Goal: Task Accomplishment & Management: Use online tool/utility

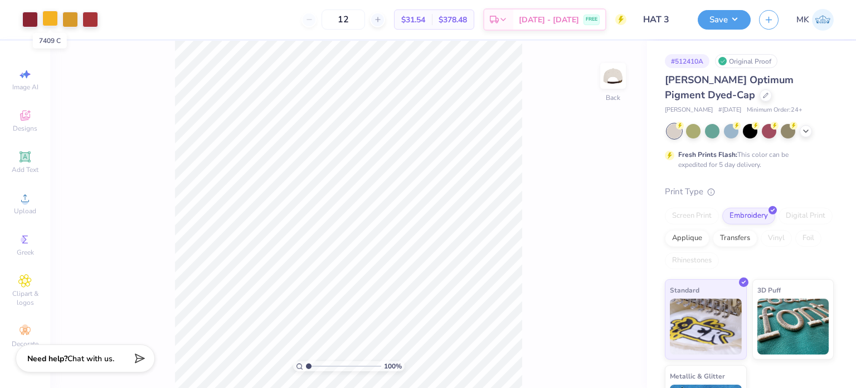
click at [49, 19] on div at bounding box center [50, 19] width 16 height 16
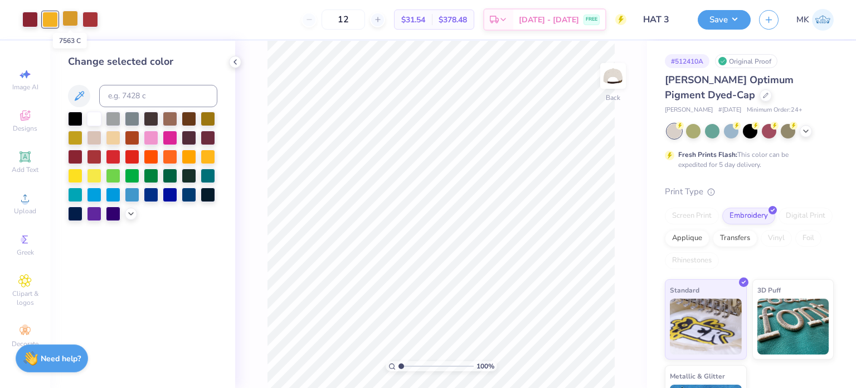
click at [69, 20] on div at bounding box center [70, 19] width 16 height 16
click at [117, 100] on input at bounding box center [158, 96] width 118 height 22
type input "7409"
click at [71, 16] on div at bounding box center [70, 19] width 16 height 16
click at [106, 95] on input at bounding box center [158, 96] width 118 height 22
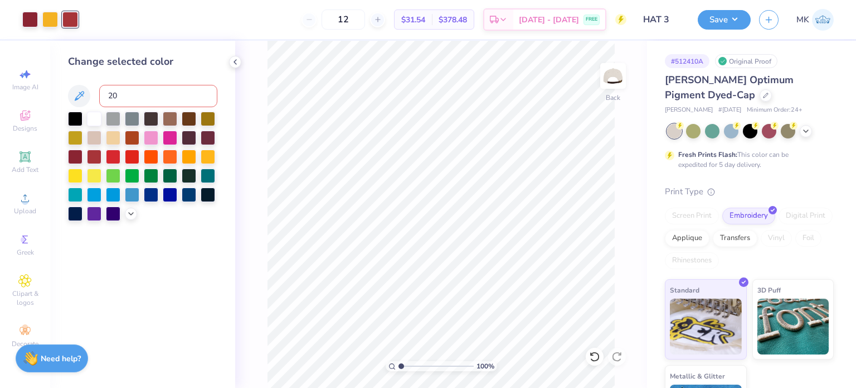
type input "202"
click at [598, 357] on icon at bounding box center [594, 356] width 11 height 11
click at [618, 355] on icon at bounding box center [617, 356] width 11 height 11
click at [725, 14] on button "Save" at bounding box center [724, 18] width 53 height 20
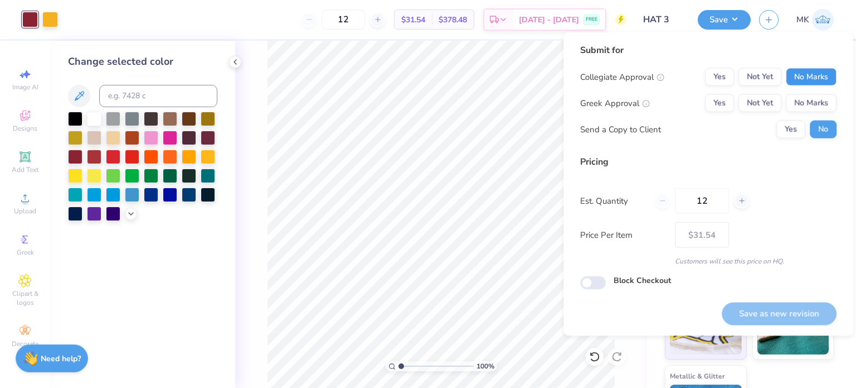
click at [820, 79] on button "No Marks" at bounding box center [811, 77] width 51 height 18
click at [816, 100] on button "No Marks" at bounding box center [811, 103] width 51 height 18
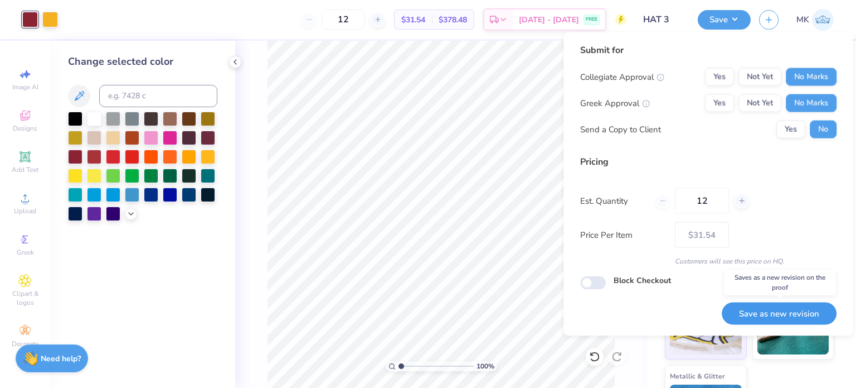
click at [761, 306] on button "Save as new revision" at bounding box center [779, 313] width 115 height 23
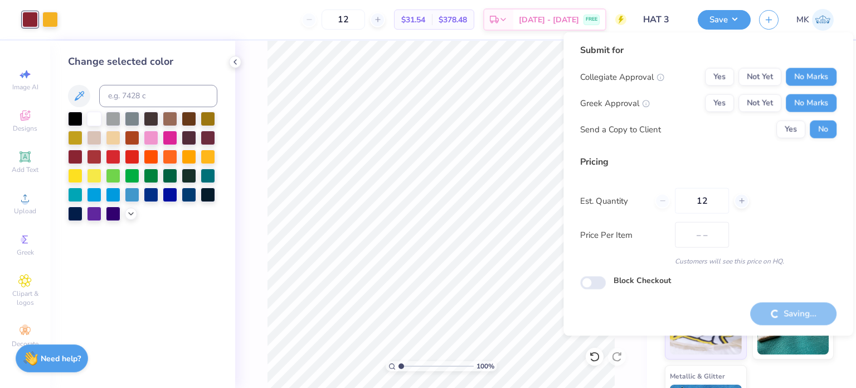
type input "$31.54"
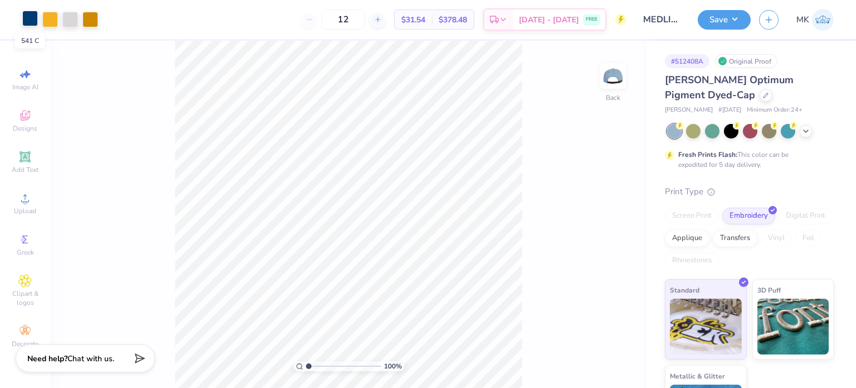
click at [33, 20] on div at bounding box center [30, 19] width 16 height 16
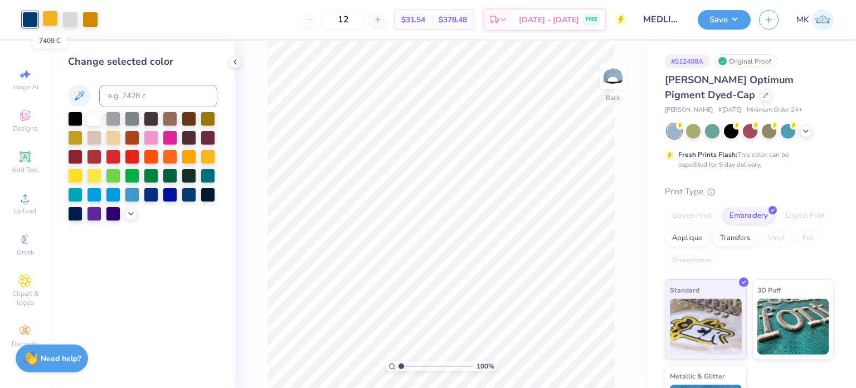
click at [47, 20] on div at bounding box center [50, 19] width 16 height 16
click at [87, 17] on div at bounding box center [91, 19] width 16 height 16
click at [125, 95] on input at bounding box center [158, 96] width 118 height 22
type input "7409"
click at [734, 17] on button "Save" at bounding box center [724, 18] width 53 height 20
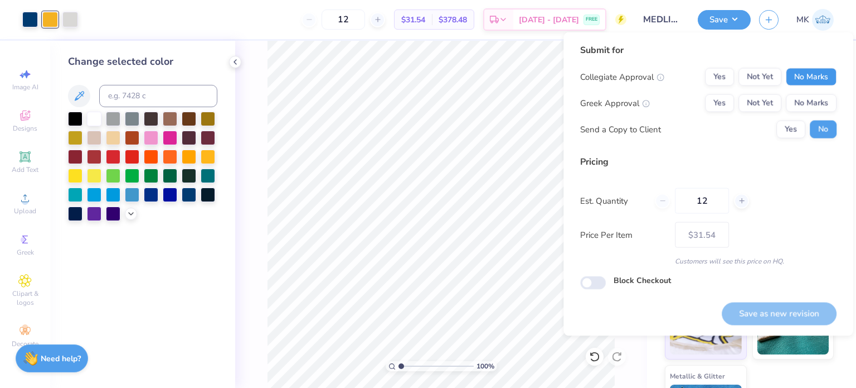
click at [797, 73] on button "No Marks" at bounding box center [811, 77] width 51 height 18
click at [801, 103] on button "No Marks" at bounding box center [811, 103] width 51 height 18
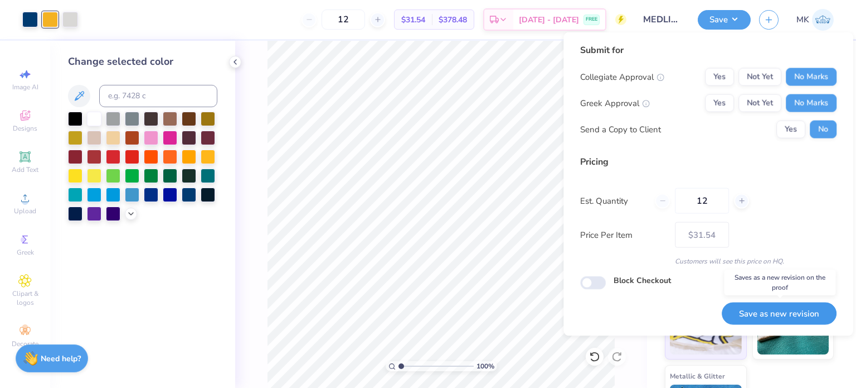
click at [753, 316] on button "Save as new revision" at bounding box center [779, 313] width 115 height 23
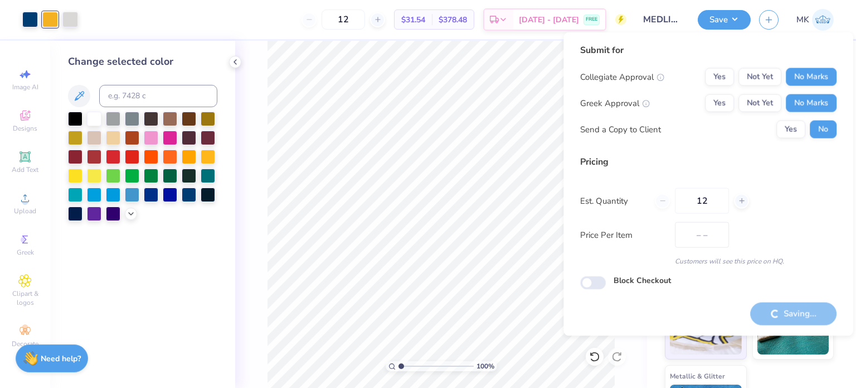
type input "$31.54"
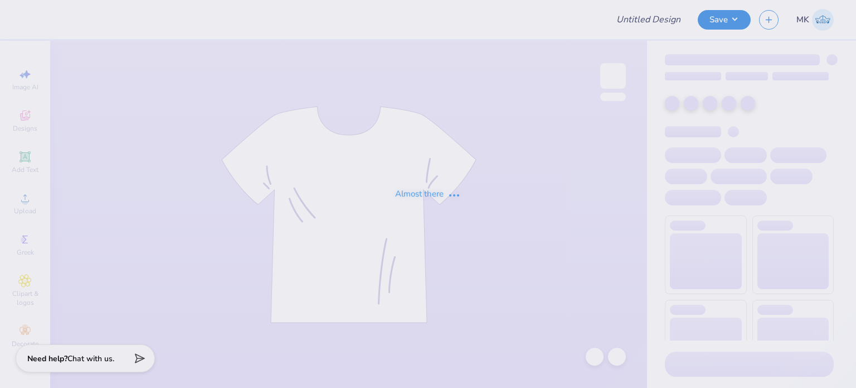
type input "MedLife Merch 2025"
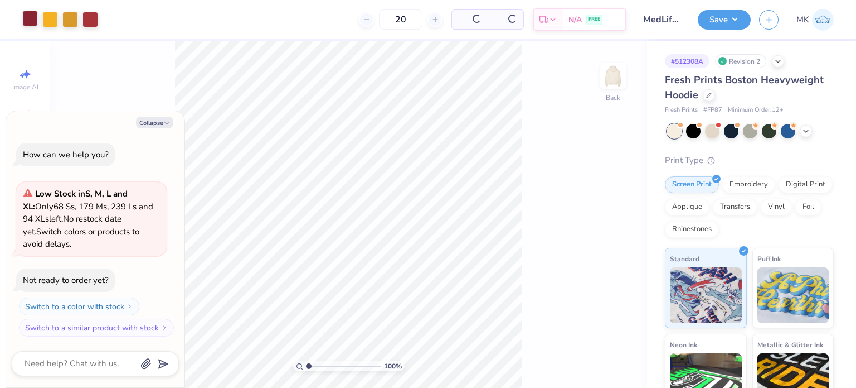
click at [26, 20] on div at bounding box center [30, 19] width 16 height 16
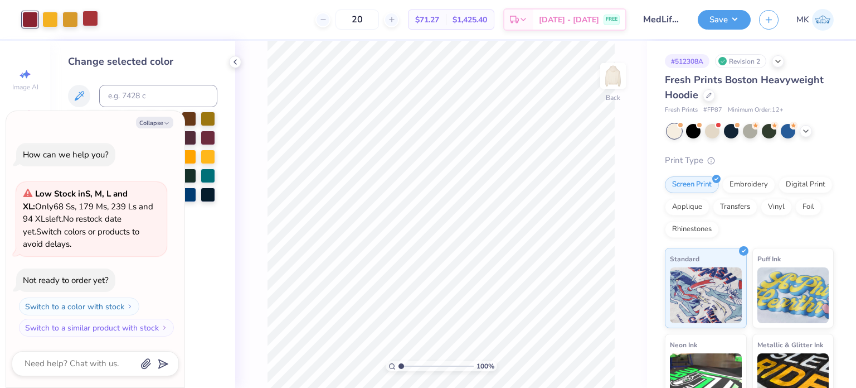
click at [89, 16] on div at bounding box center [91, 19] width 16 height 16
type textarea "x"
click at [127, 100] on input at bounding box center [158, 96] width 118 height 22
type input "202"
click at [47, 17] on div at bounding box center [50, 19] width 16 height 16
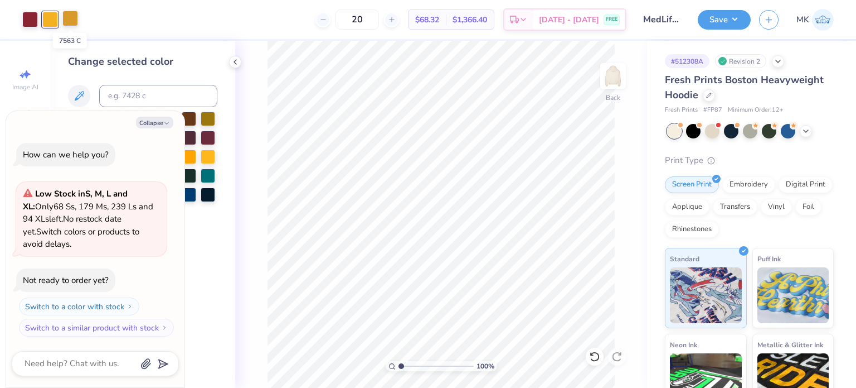
click at [75, 16] on div at bounding box center [70, 19] width 16 height 16
type textarea "x"
click at [127, 103] on input at bounding box center [158, 96] width 118 height 22
type input "7409"
click at [737, 14] on button "Save" at bounding box center [724, 18] width 53 height 20
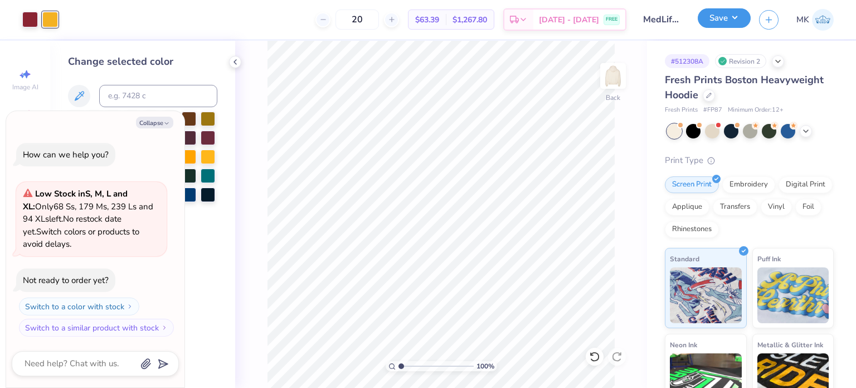
type textarea "x"
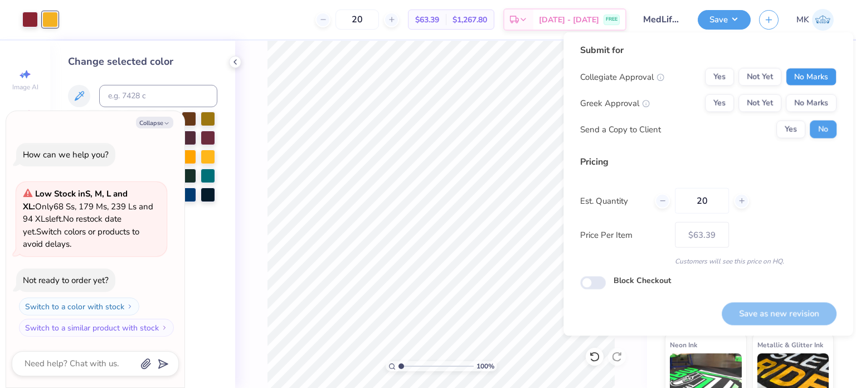
click at [807, 76] on button "No Marks" at bounding box center [811, 77] width 51 height 18
click at [809, 94] on button "No Marks" at bounding box center [811, 103] width 51 height 18
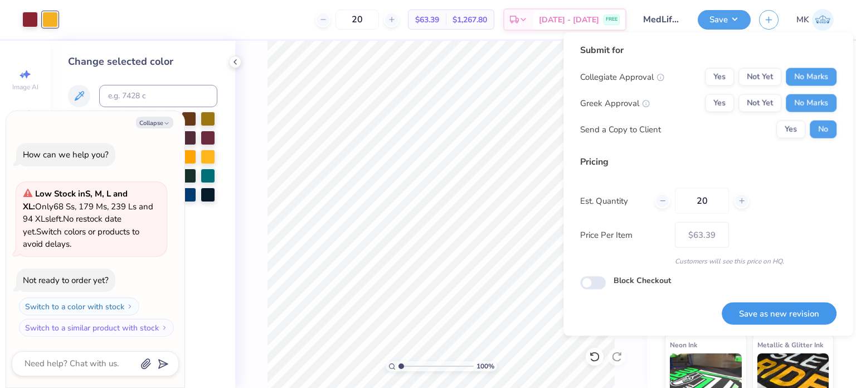
click at [765, 310] on button "Save as new revision" at bounding box center [779, 313] width 115 height 23
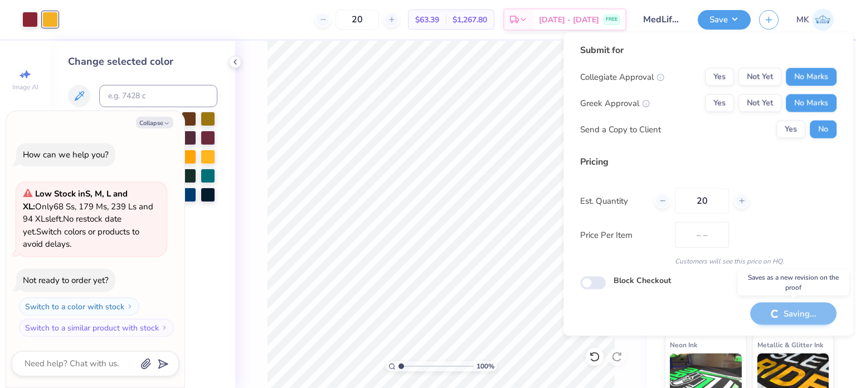
type input "$63.39"
type textarea "x"
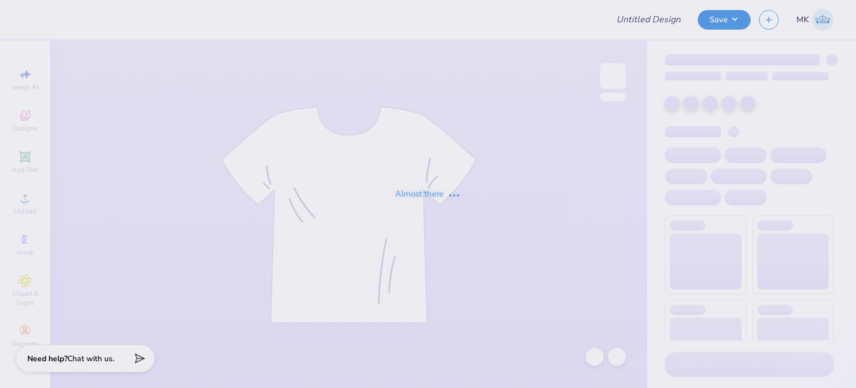
type input "MEDLIFE CREWNECK 2025"
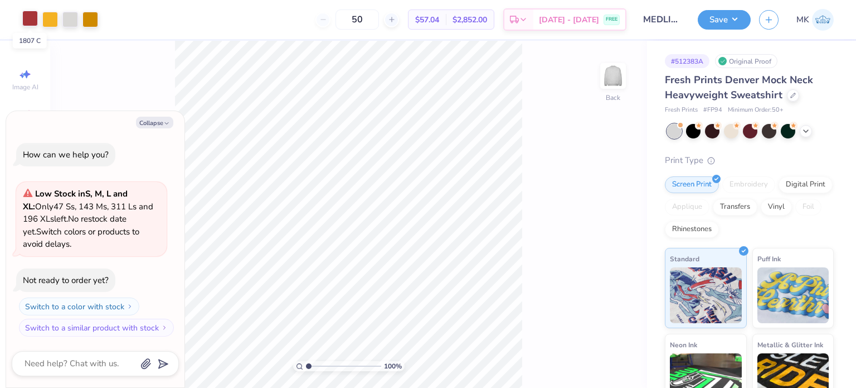
click at [25, 22] on div at bounding box center [30, 19] width 16 height 16
type textarea "x"
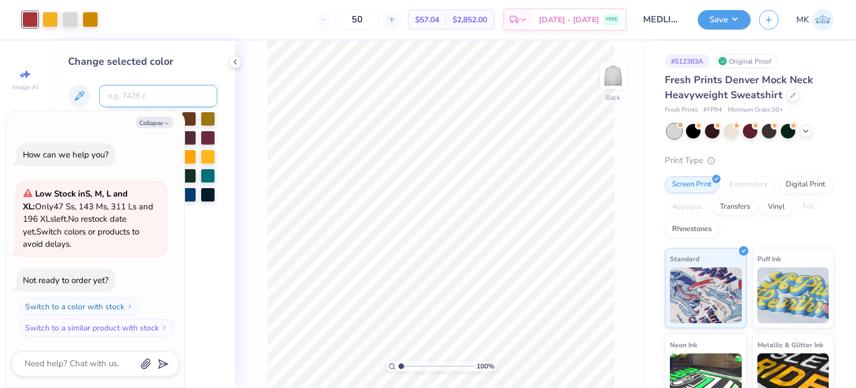
click at [146, 90] on input at bounding box center [158, 96] width 118 height 22
click at [32, 12] on div at bounding box center [30, 20] width 16 height 16
click at [137, 95] on input "2020" at bounding box center [158, 96] width 118 height 22
type input "202"
type textarea "x"
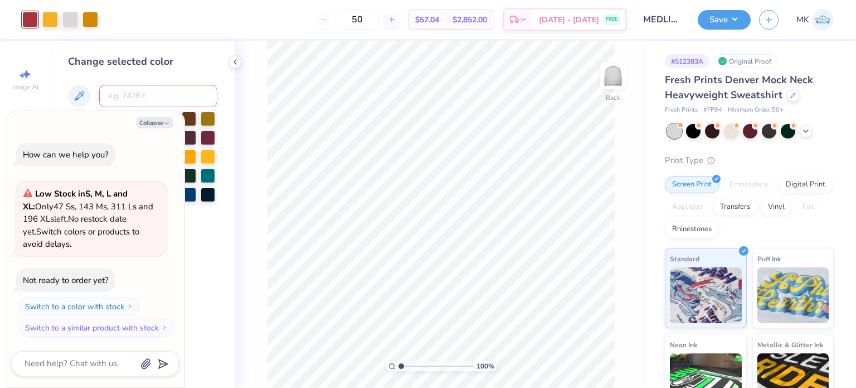
type textarea "x"
click at [49, 16] on div at bounding box center [50, 19] width 16 height 16
click at [94, 20] on div at bounding box center [91, 19] width 16 height 16
type textarea "x"
click at [118, 90] on input at bounding box center [158, 96] width 118 height 22
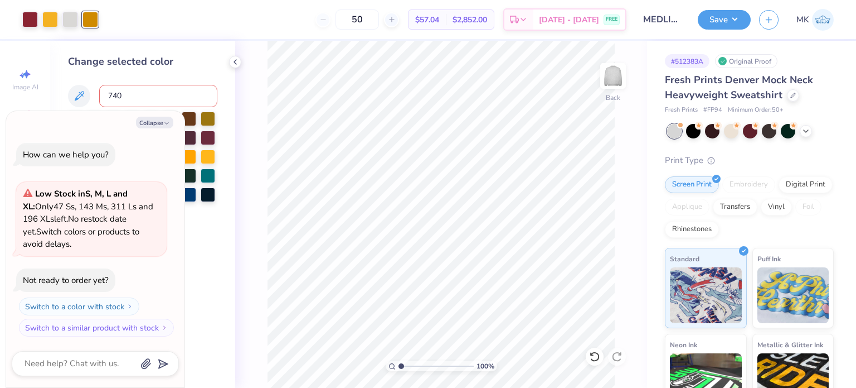
type input "7409"
type textarea "x"
click at [74, 14] on div at bounding box center [70, 19] width 16 height 16
type textarea "x"
click at [134, 95] on input at bounding box center [158, 96] width 118 height 22
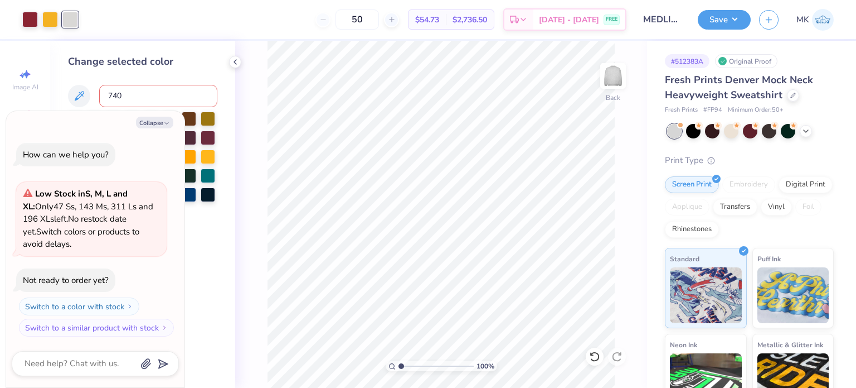
type input "7409"
type textarea "x"
click at [598, 356] on icon at bounding box center [594, 356] width 11 height 11
click at [738, 14] on button "Save" at bounding box center [724, 18] width 53 height 20
type textarea "x"
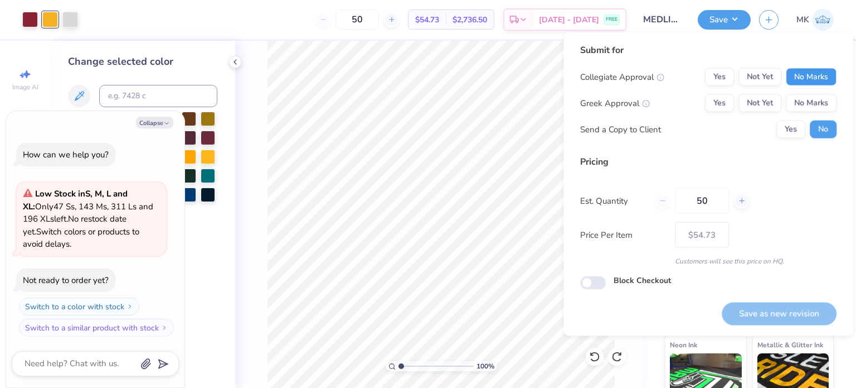
click at [823, 71] on button "No Marks" at bounding box center [811, 77] width 51 height 18
click at [819, 100] on button "No Marks" at bounding box center [811, 103] width 51 height 18
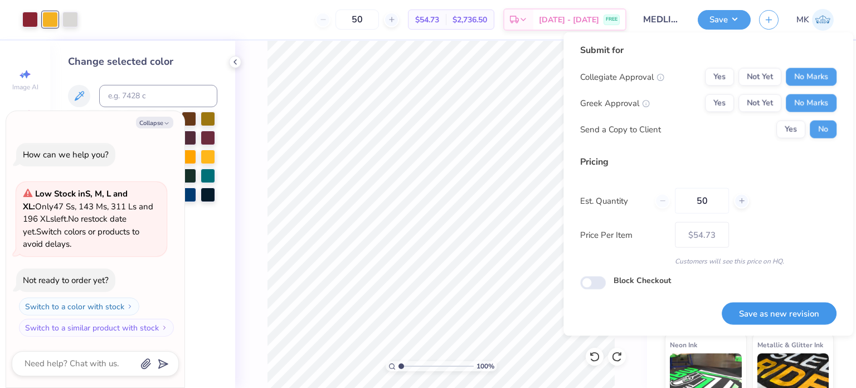
click at [766, 314] on button "Save as new revision" at bounding box center [779, 313] width 115 height 23
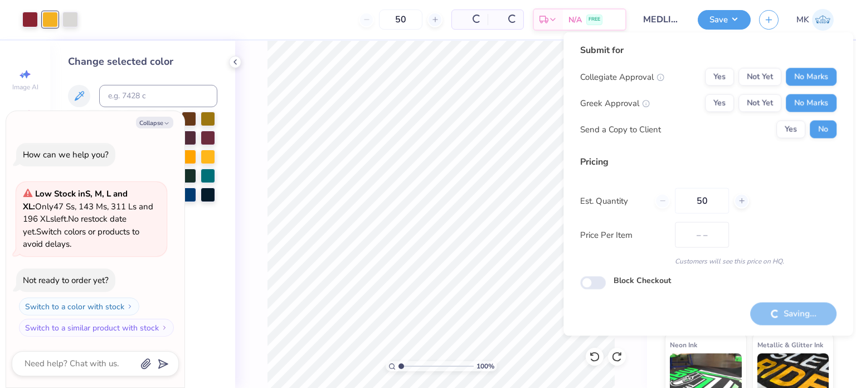
type input "$54.73"
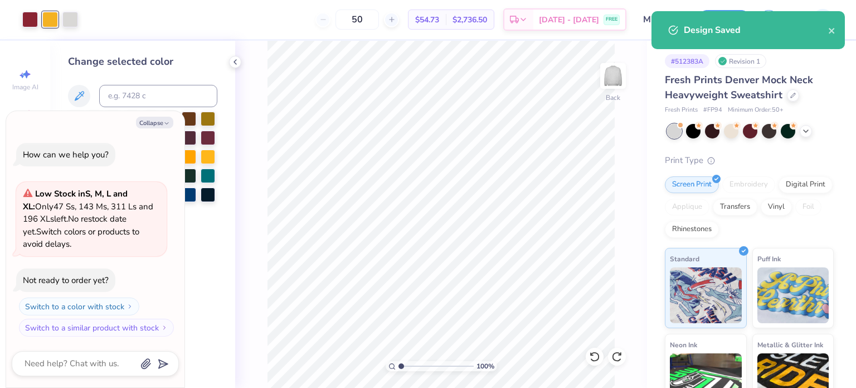
type textarea "x"
